Goal: Contribute content: Contribute content

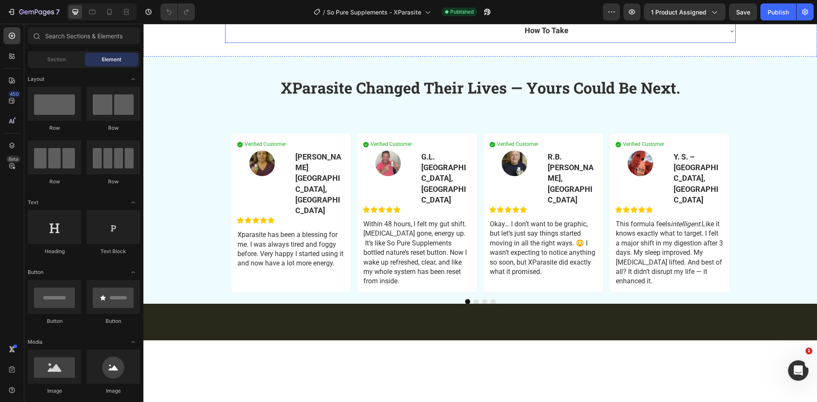
scroll to position [808, 0]
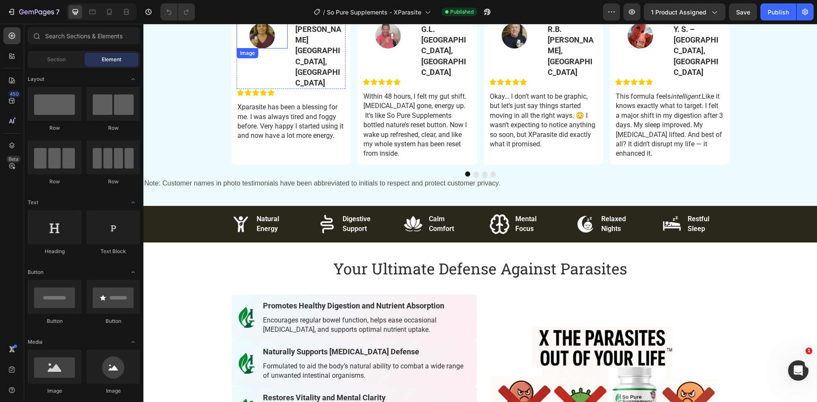
click at [273, 48] on div at bounding box center [262, 36] width 51 height 26
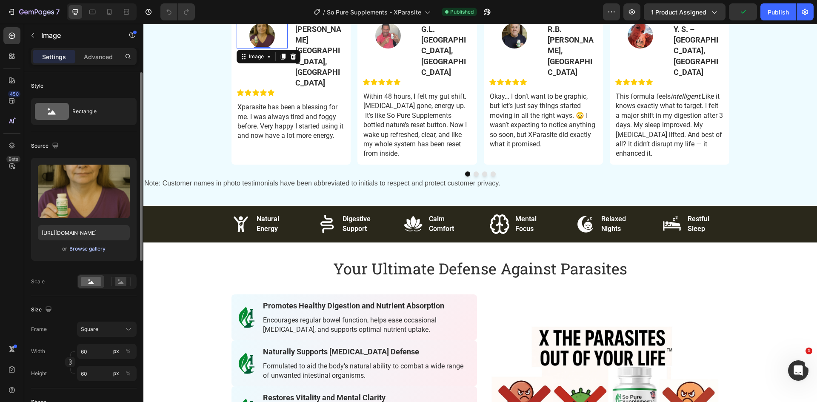
click at [85, 248] on div "Browse gallery" at bounding box center [87, 249] width 36 height 8
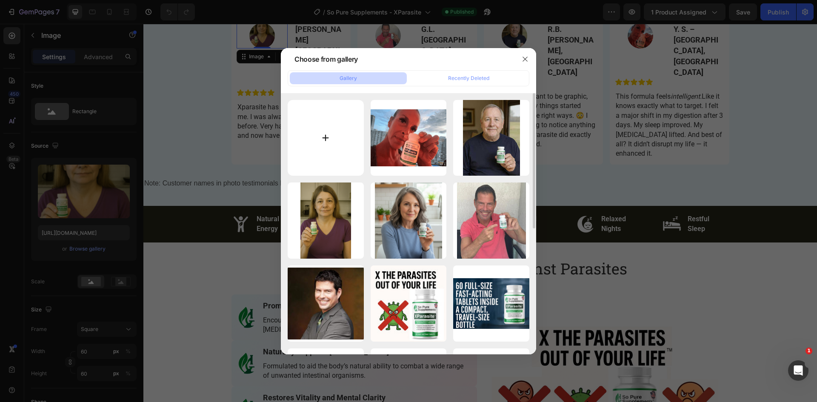
click at [325, 136] on input "file" at bounding box center [326, 138] width 76 height 76
type input "C:\fakepath\MGTestimonial.jpg"
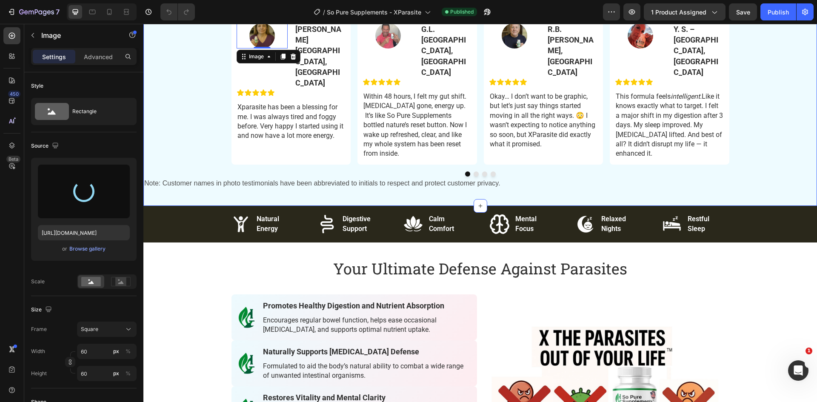
type input "[URL][DOMAIN_NAME]"
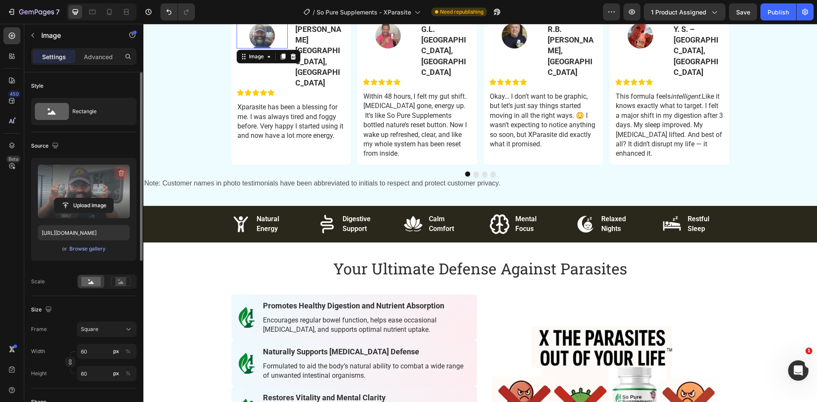
click at [120, 174] on icon "button" at bounding box center [122, 173] width 6 height 6
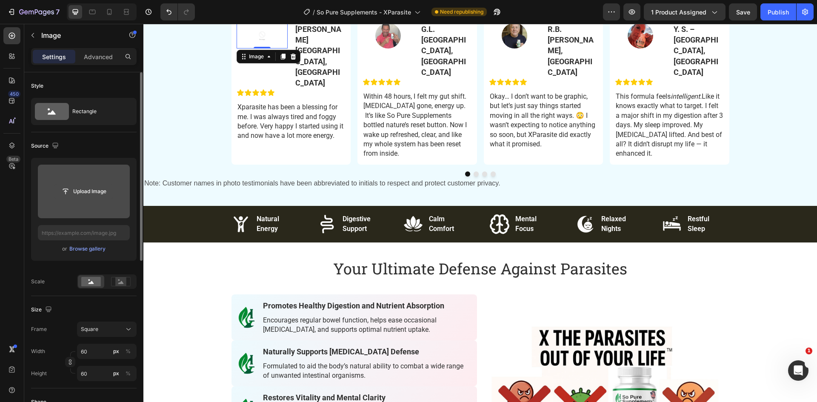
click at [77, 193] on input "file" at bounding box center [83, 191] width 59 height 14
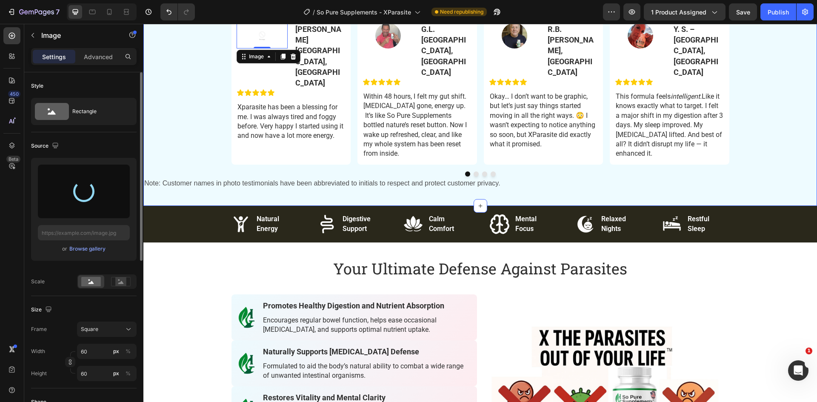
type input "[URL][DOMAIN_NAME]"
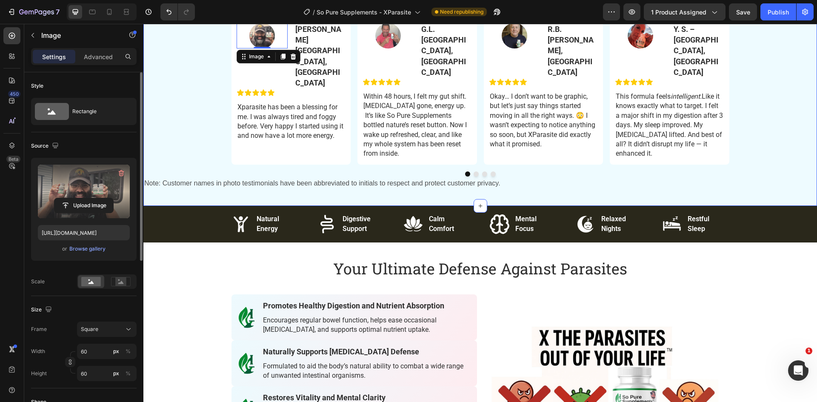
click at [202, 125] on div "XParasite Changed Their Lives — Yours Could Be Next. Heading Verified Customer …" at bounding box center [479, 67] width 673 height 246
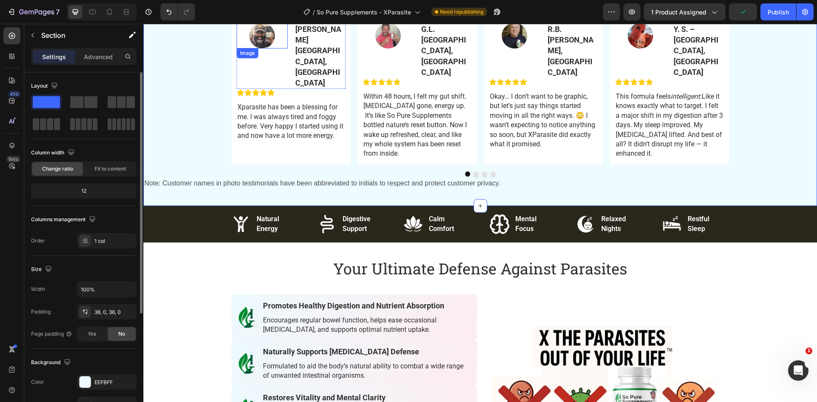
click at [277, 48] on div at bounding box center [262, 36] width 51 height 26
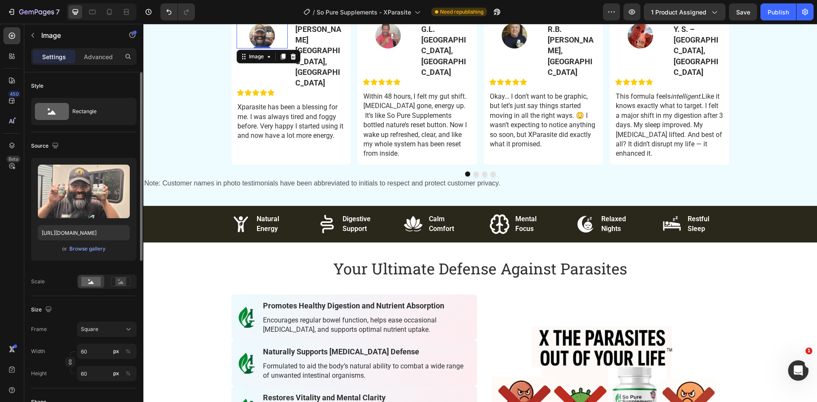
click at [281, 48] on div at bounding box center [262, 36] width 51 height 26
click at [242, 48] on div at bounding box center [262, 36] width 51 height 26
click at [282, 48] on div at bounding box center [262, 36] width 51 height 26
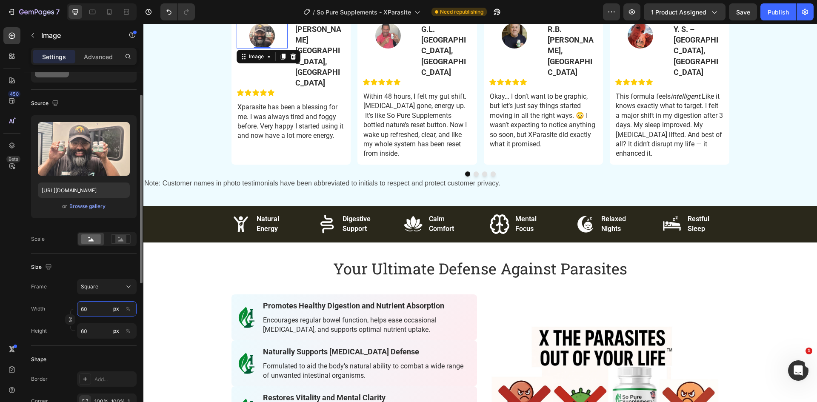
type input "9"
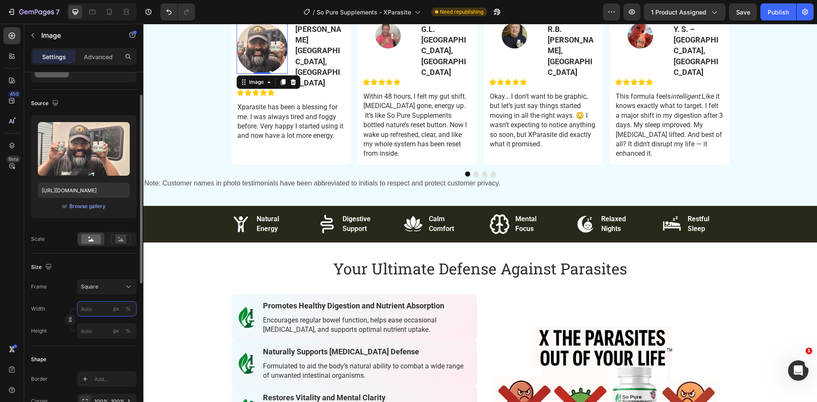
type input "8"
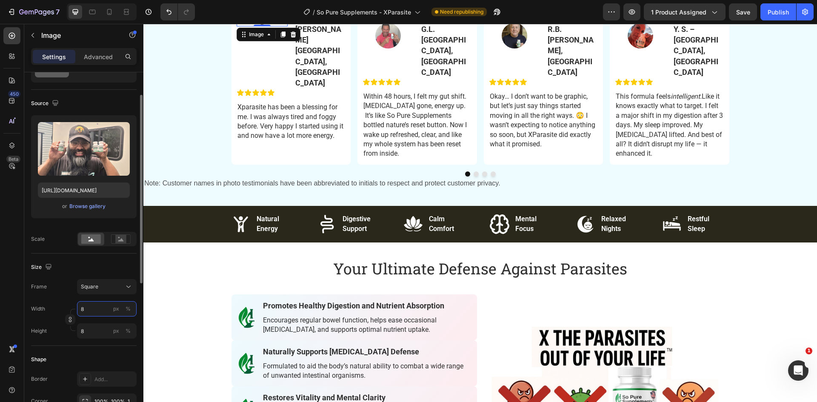
type input "80"
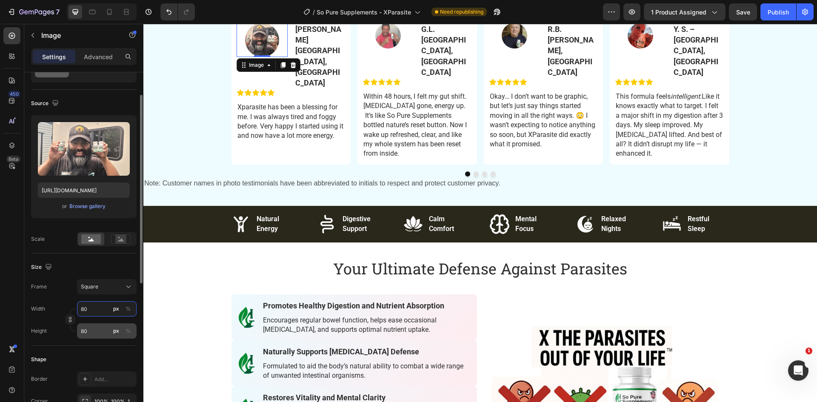
type input "80"
click at [202, 178] on div "XParasite Changed Their Lives — Yours Could Be Next. Heading Verified Customer …" at bounding box center [479, 67] width 673 height 246
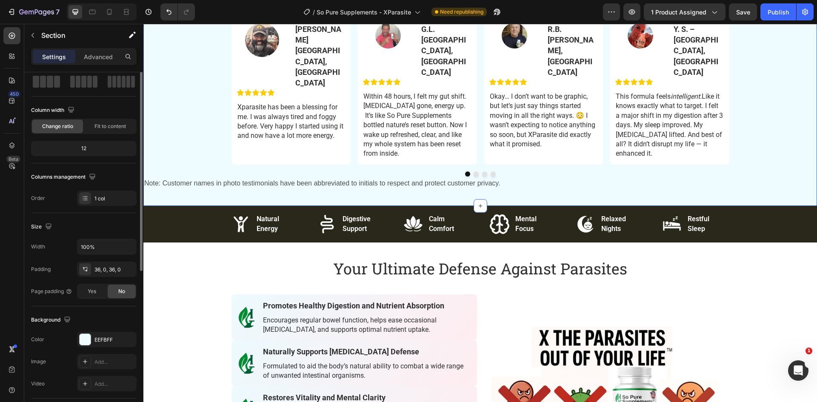
scroll to position [0, 0]
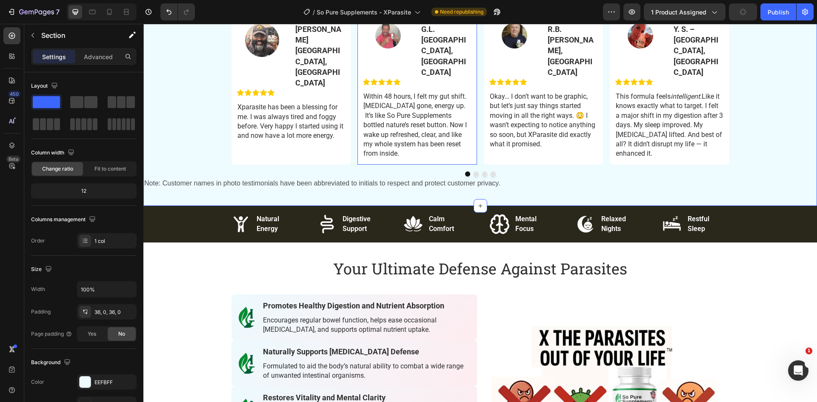
click at [382, 48] on img at bounding box center [388, 36] width 26 height 26
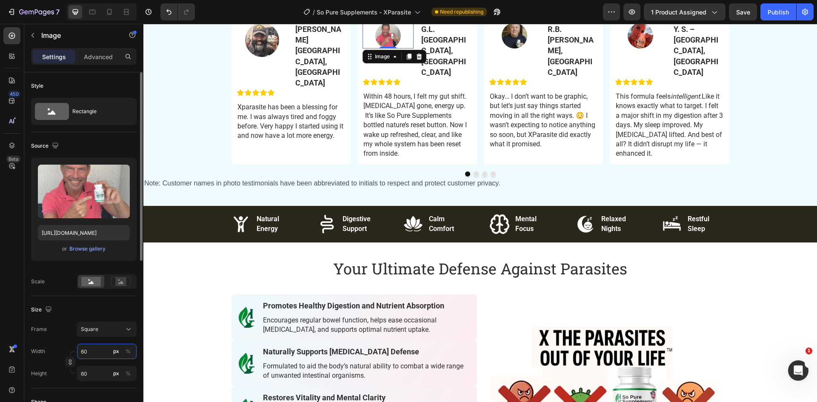
type input "8"
type input "80"
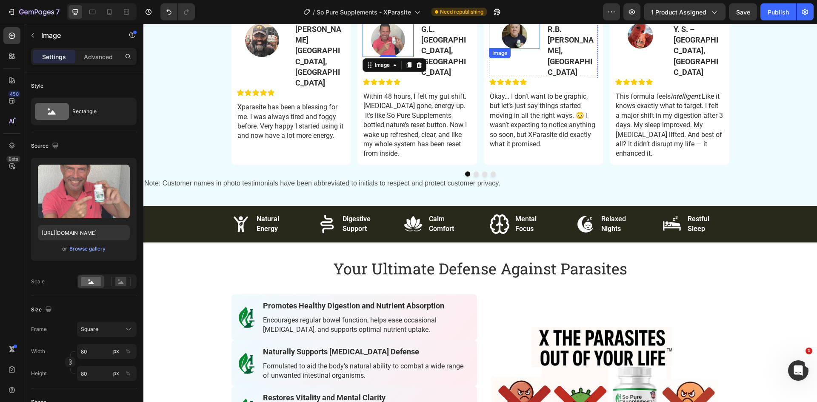
click at [507, 48] on img at bounding box center [515, 36] width 26 height 26
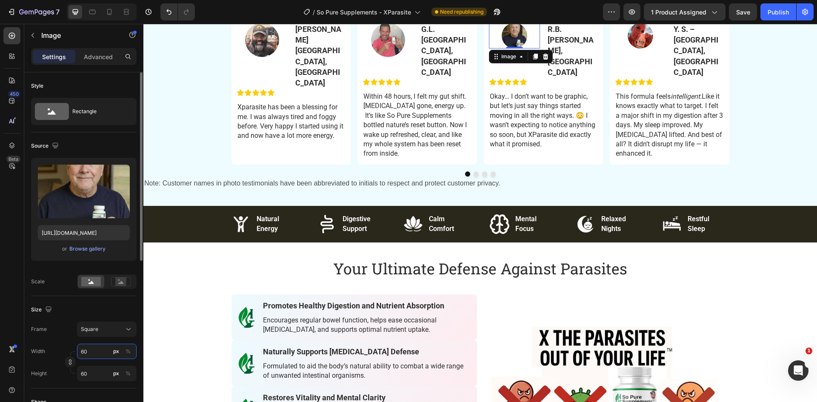
type input "8"
type input "80"
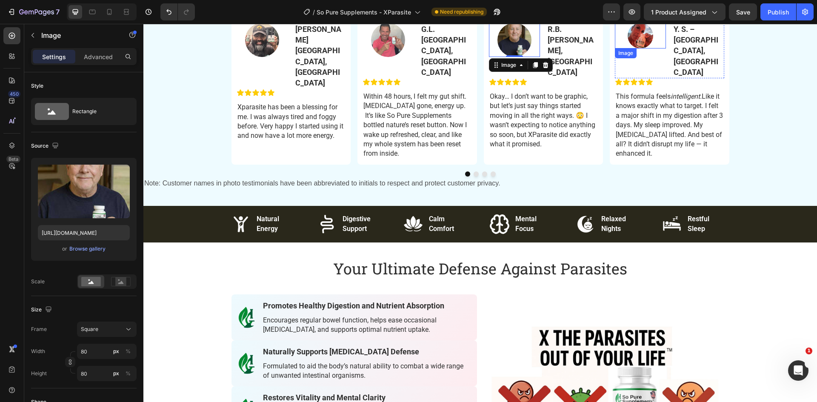
click at [631, 48] on img at bounding box center [640, 36] width 26 height 26
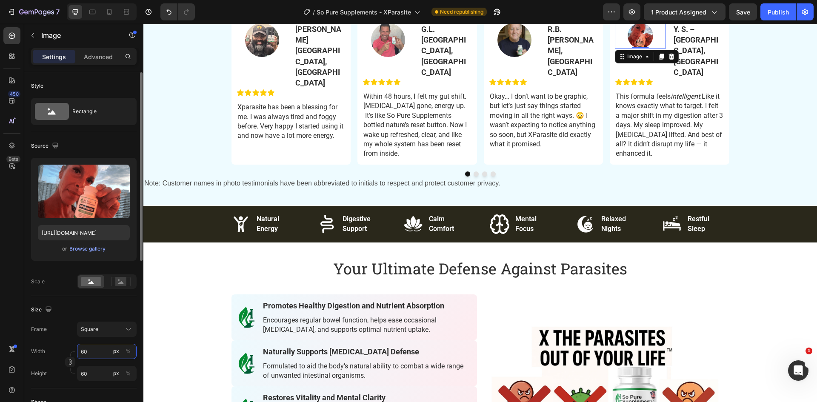
type input "8"
type input "80"
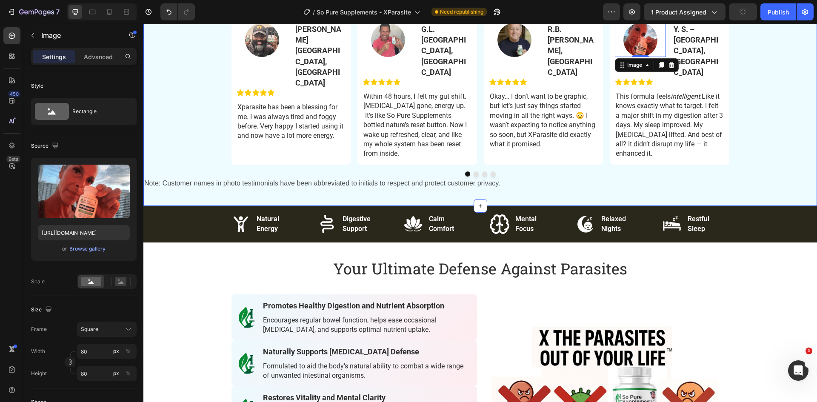
click at [168, 152] on div "XParasite Changed Their Lives — Yours Could Be Next. Heading Verified Customer …" at bounding box center [479, 67] width 673 height 246
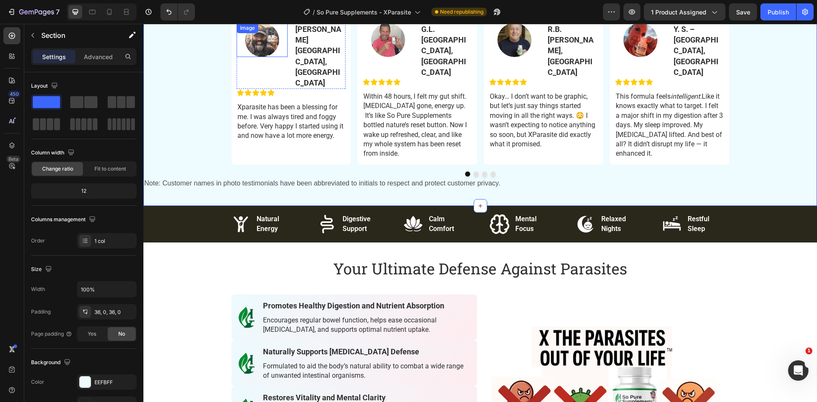
click at [268, 57] on img at bounding box center [262, 40] width 34 height 34
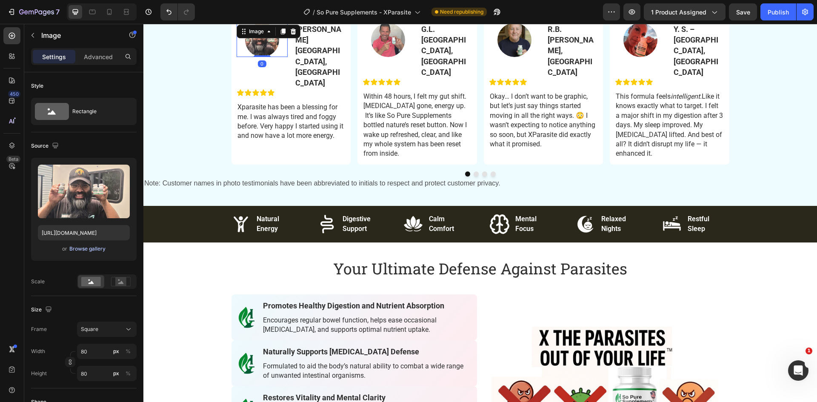
click at [85, 252] on div "Browse gallery" at bounding box center [87, 249] width 36 height 8
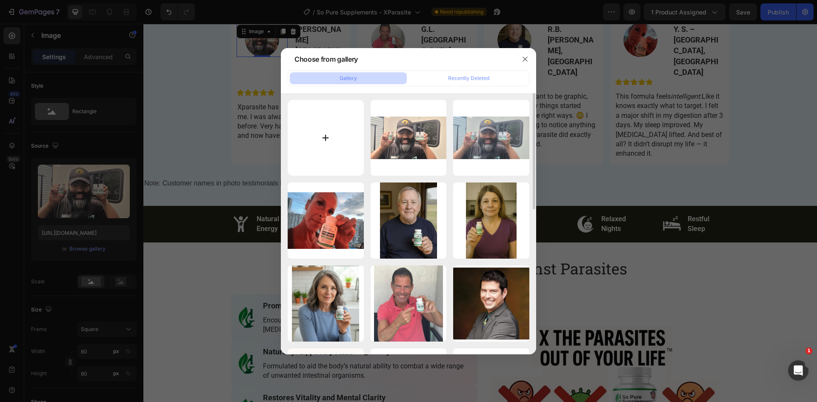
click at [325, 134] on input "file" at bounding box center [326, 138] width 76 height 76
type input "C:\fakepath\mgtestimonial.jpeg"
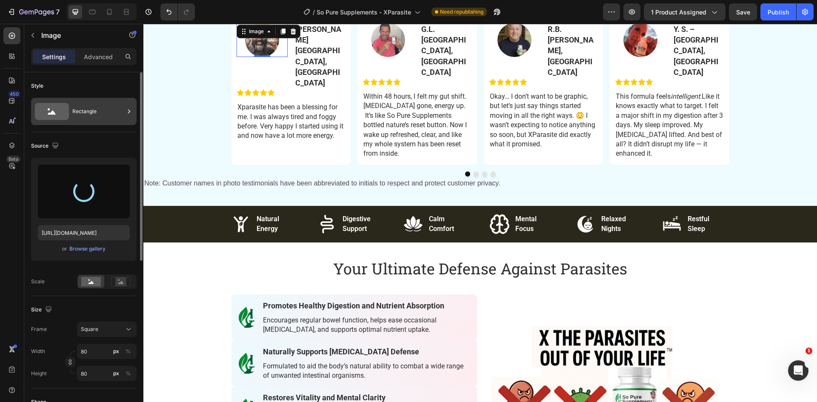
type input "[URL][DOMAIN_NAME]"
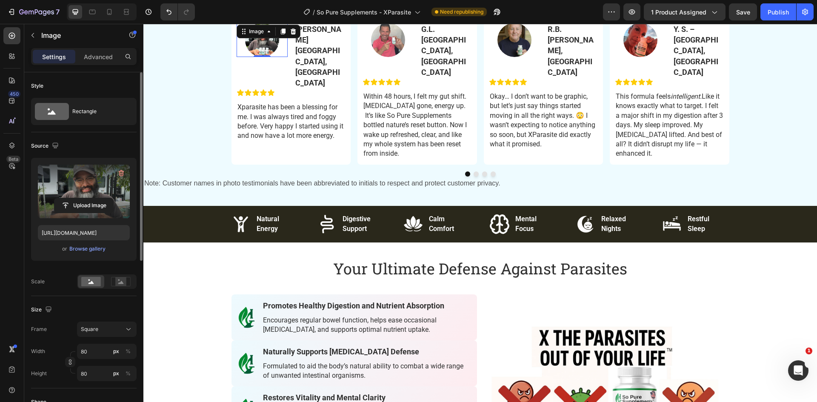
click at [100, 187] on label at bounding box center [84, 192] width 92 height 54
click at [100, 198] on input "file" at bounding box center [83, 205] width 59 height 14
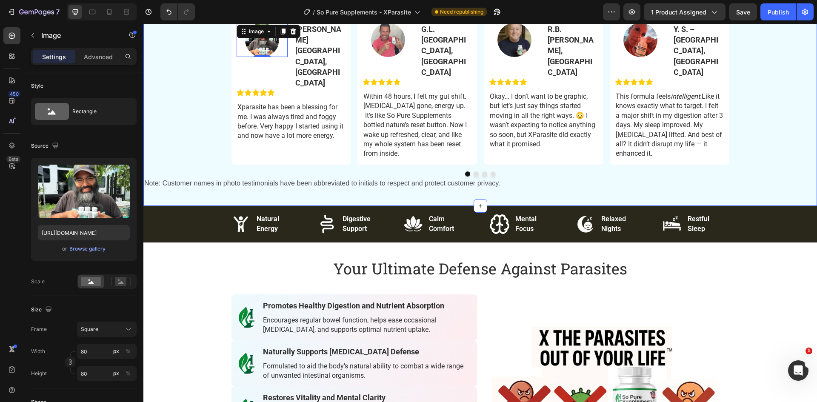
click at [201, 174] on div "XParasite Changed Their Lives — Yours Could Be Next. Heading Verified Customer …" at bounding box center [479, 67] width 673 height 246
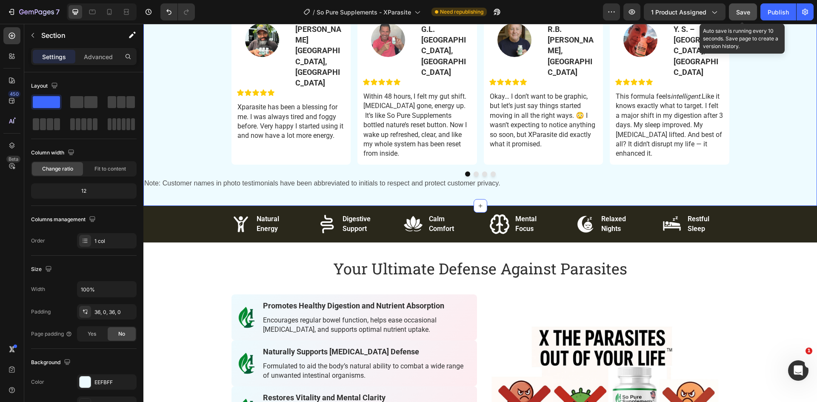
click at [740, 15] on span "Save" at bounding box center [743, 12] width 14 height 7
click at [746, 8] on div "Save" at bounding box center [743, 12] width 14 height 9
